Goal: Navigation & Orientation: Find specific page/section

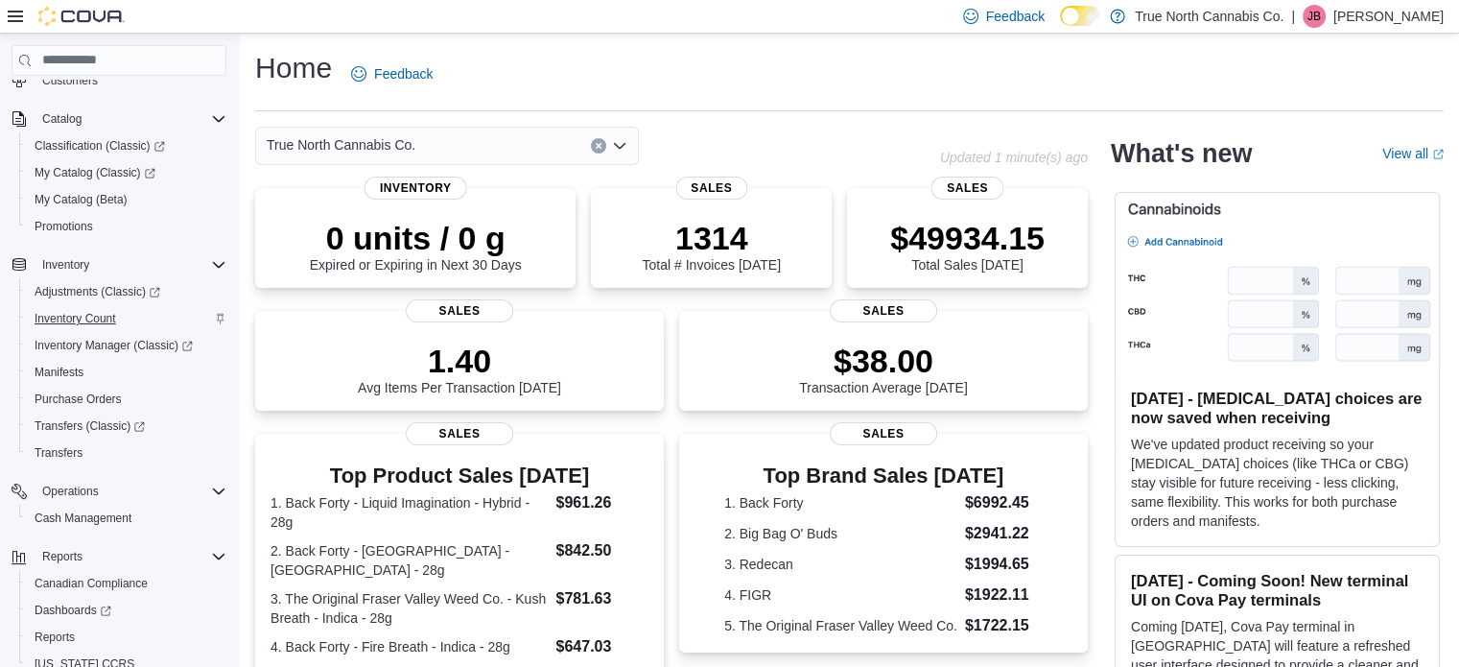
scroll to position [192, 0]
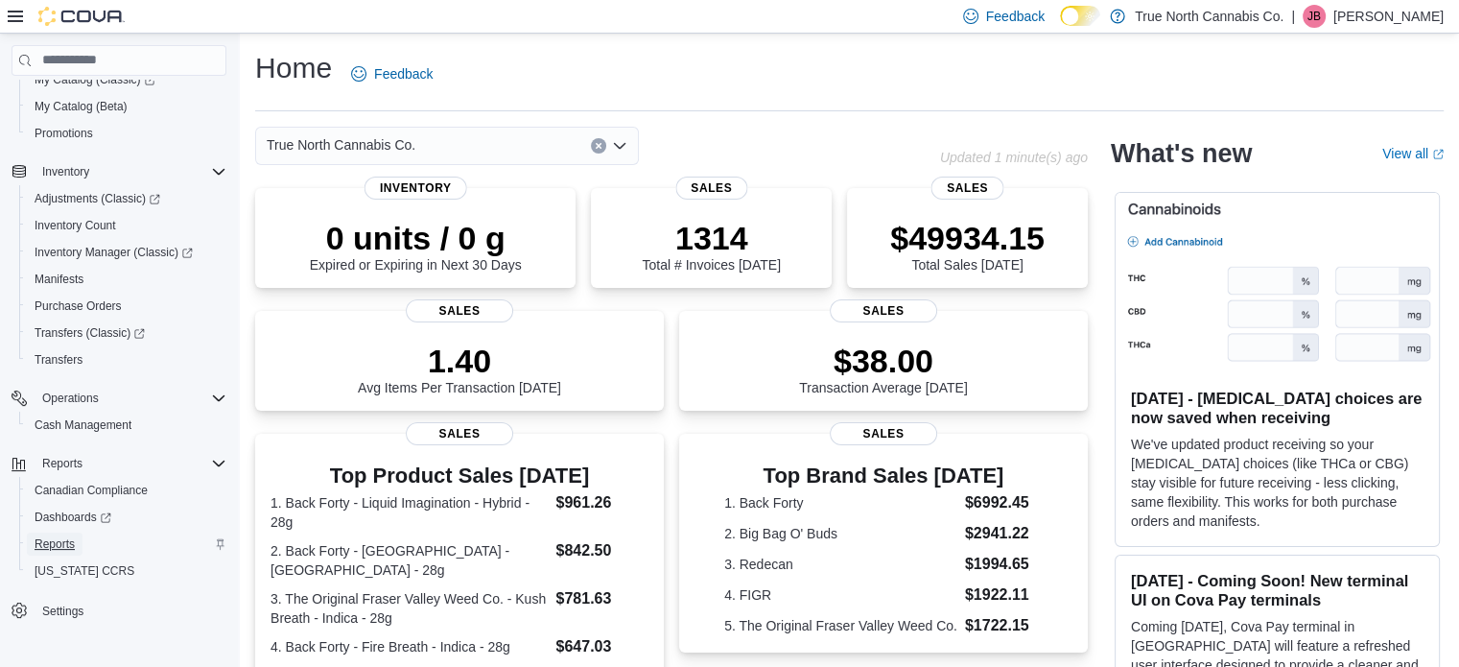
click at [70, 543] on span "Reports" at bounding box center [55, 543] width 40 height 15
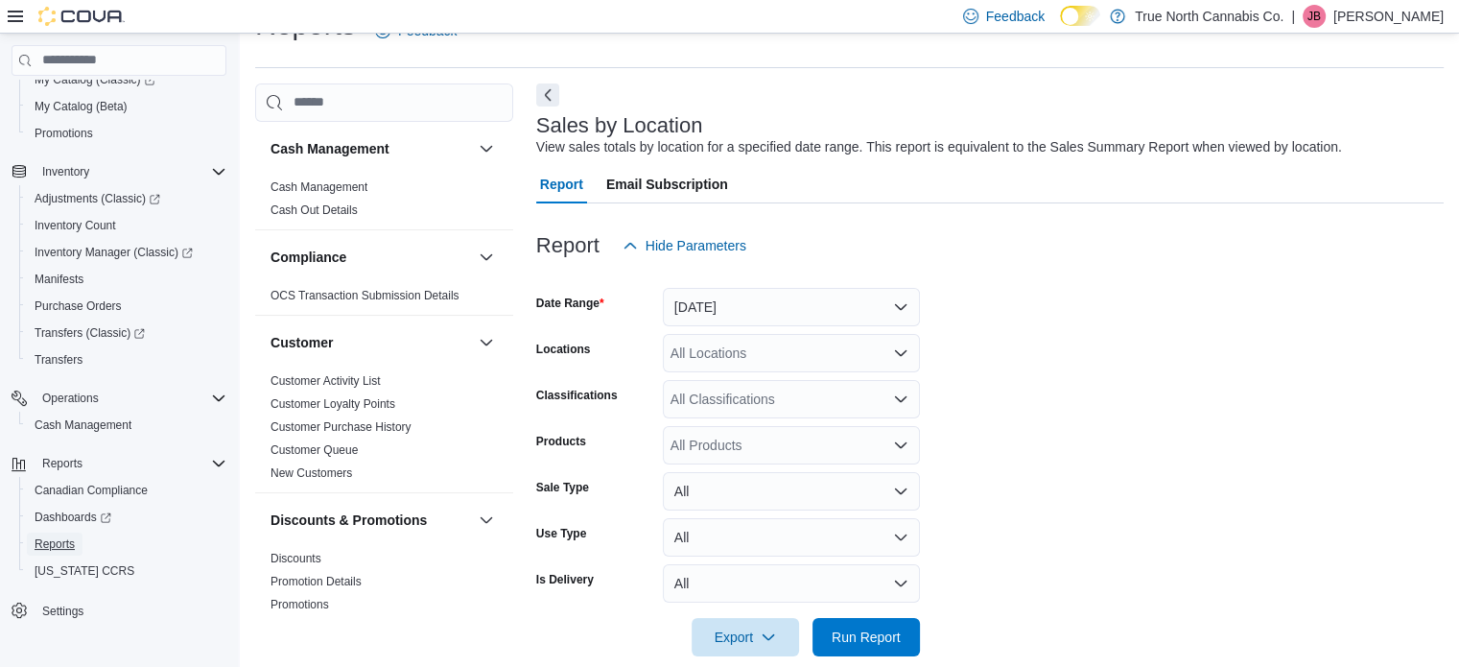
scroll to position [44, 0]
